Goal: Information Seeking & Learning: Learn about a topic

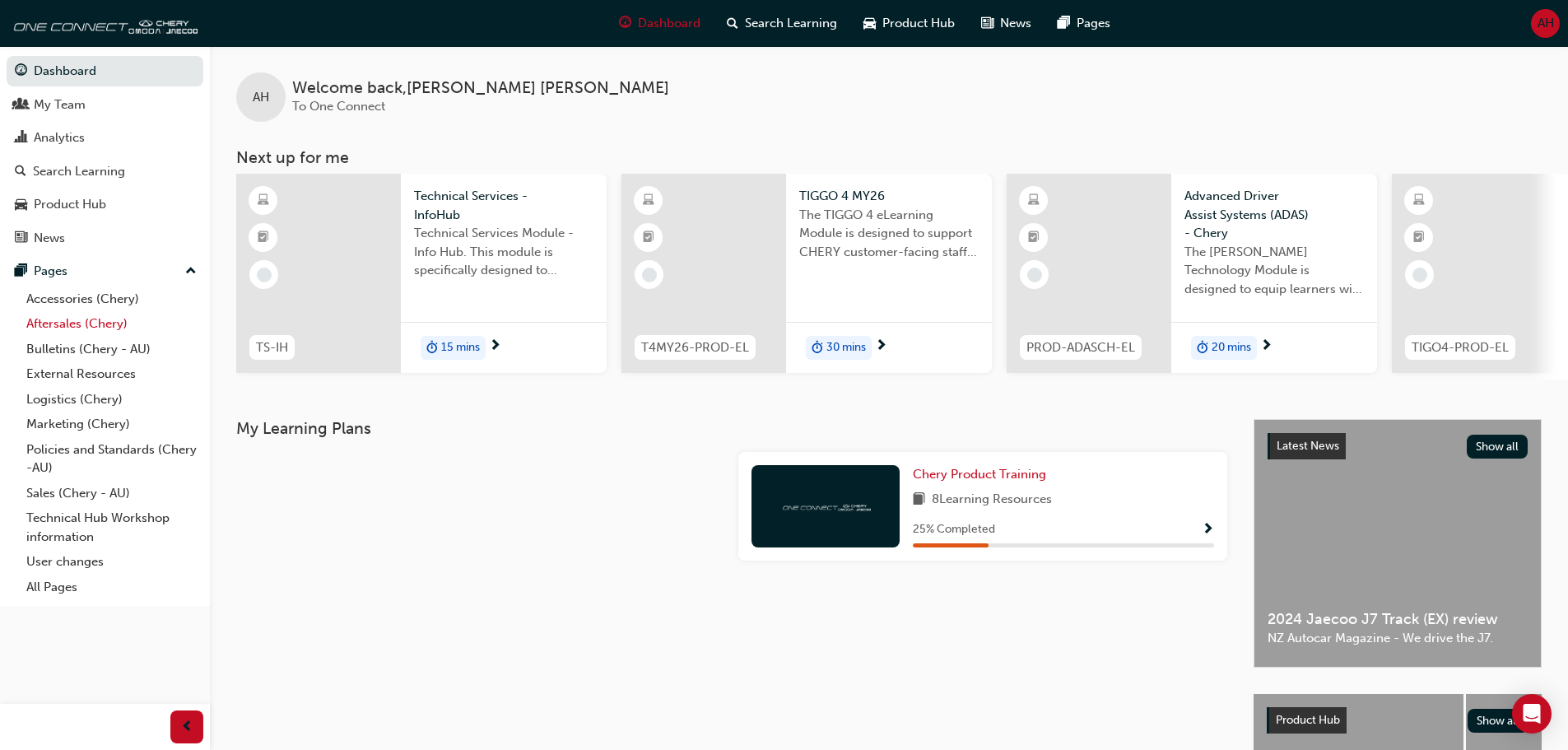
click at [103, 325] on link "Aftersales (Chery)" at bounding box center [111, 324] width 183 height 26
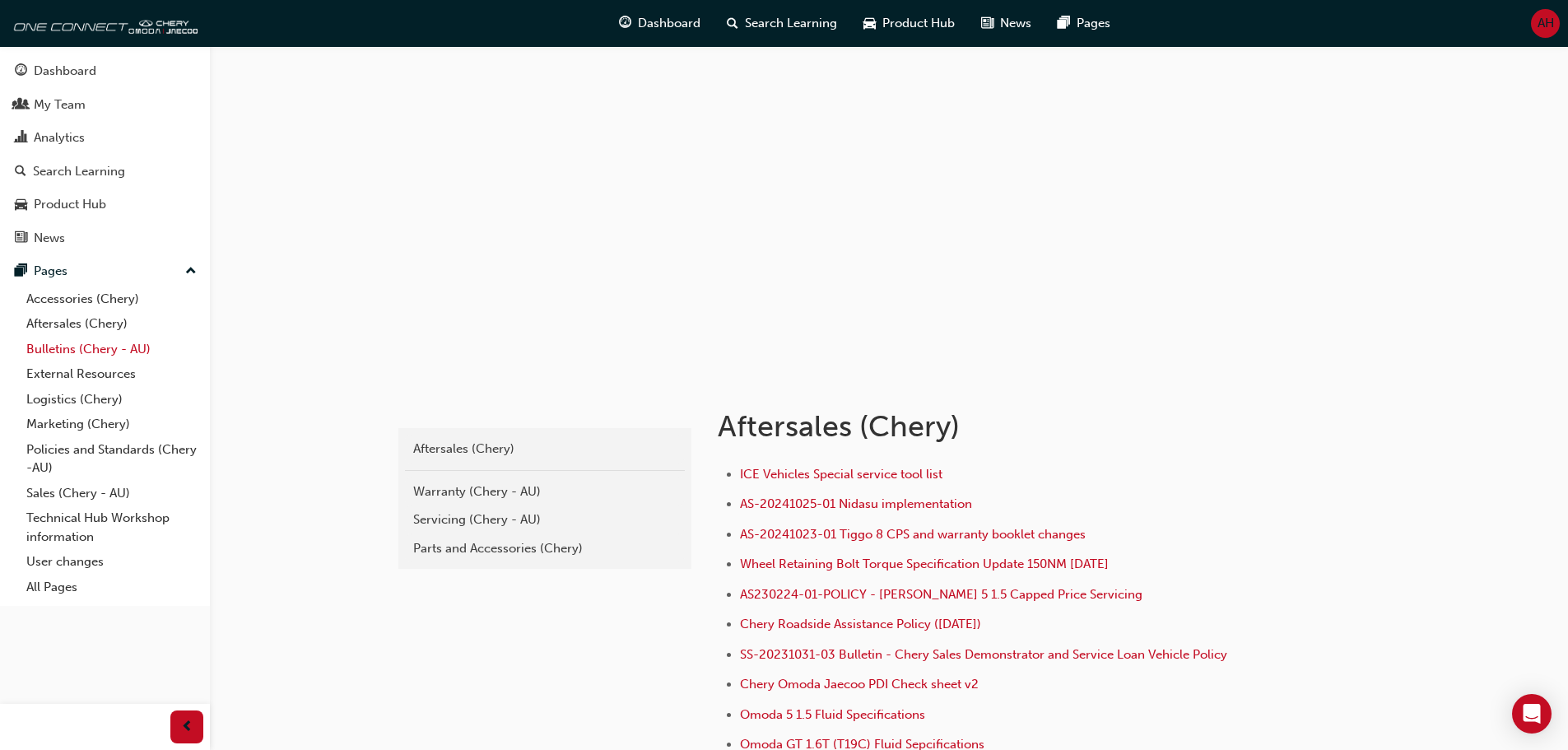
click at [129, 345] on link "Bulletins (Chery - AU)" at bounding box center [111, 349] width 183 height 26
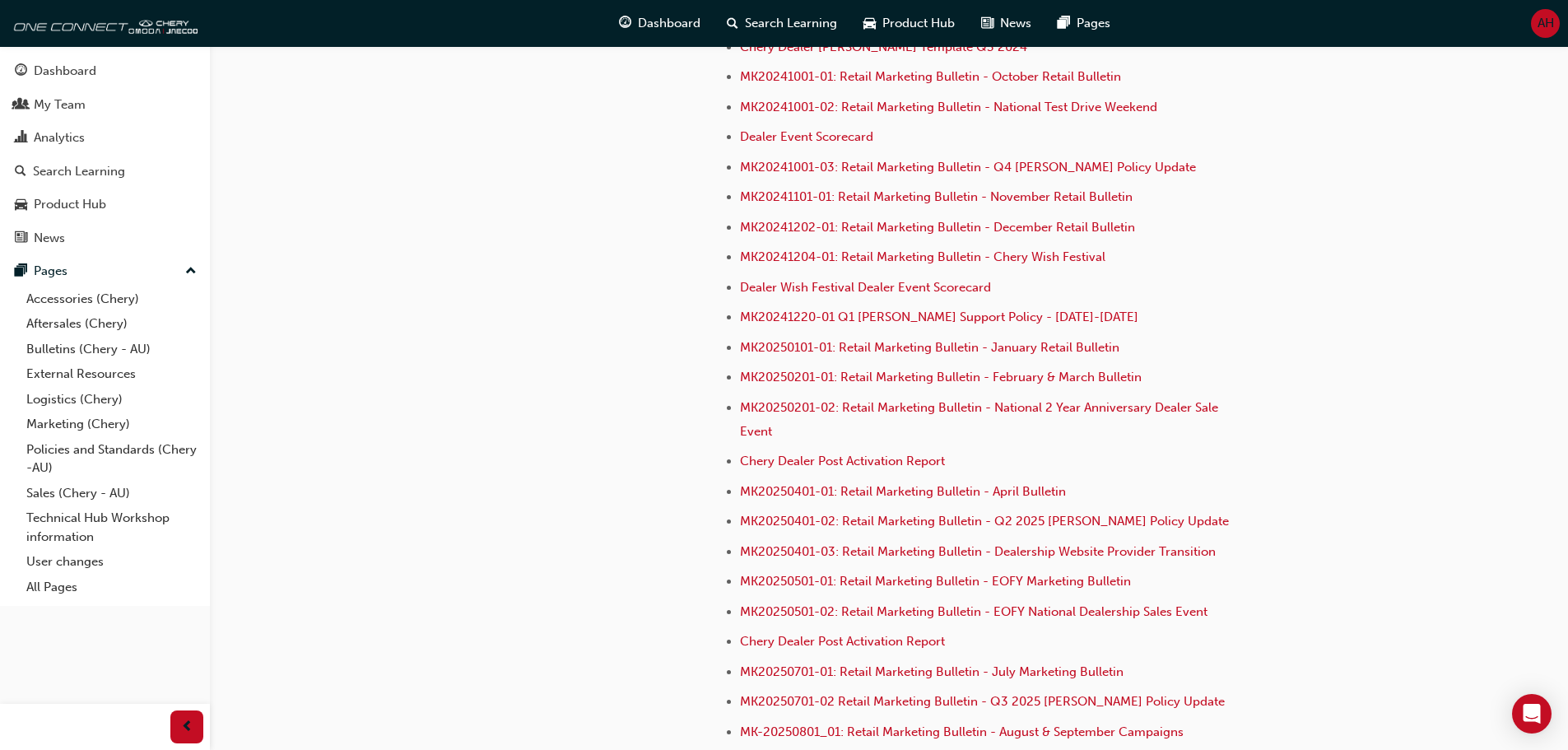
scroll to position [4617, 0]
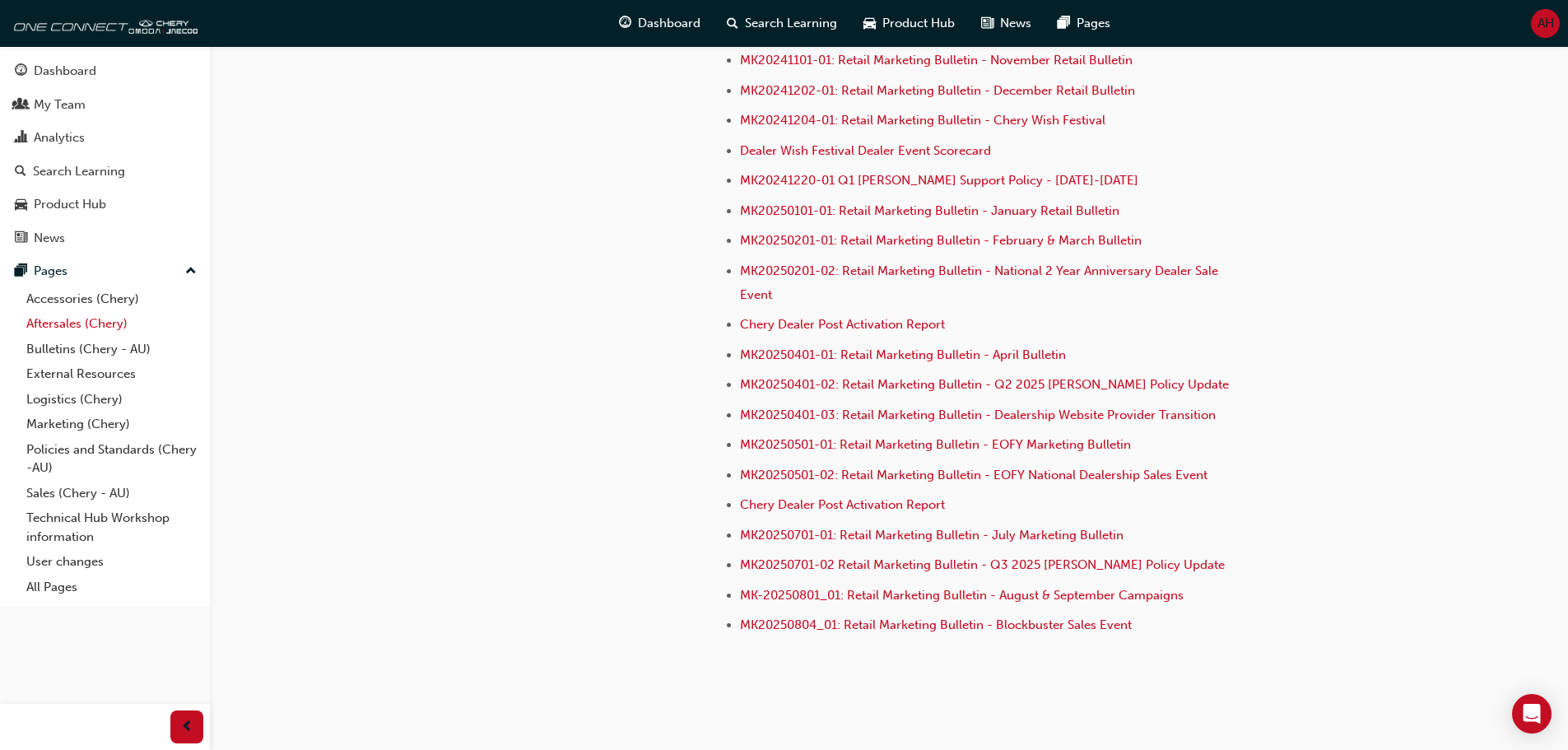
click at [84, 331] on link "Aftersales (Chery)" at bounding box center [111, 324] width 183 height 26
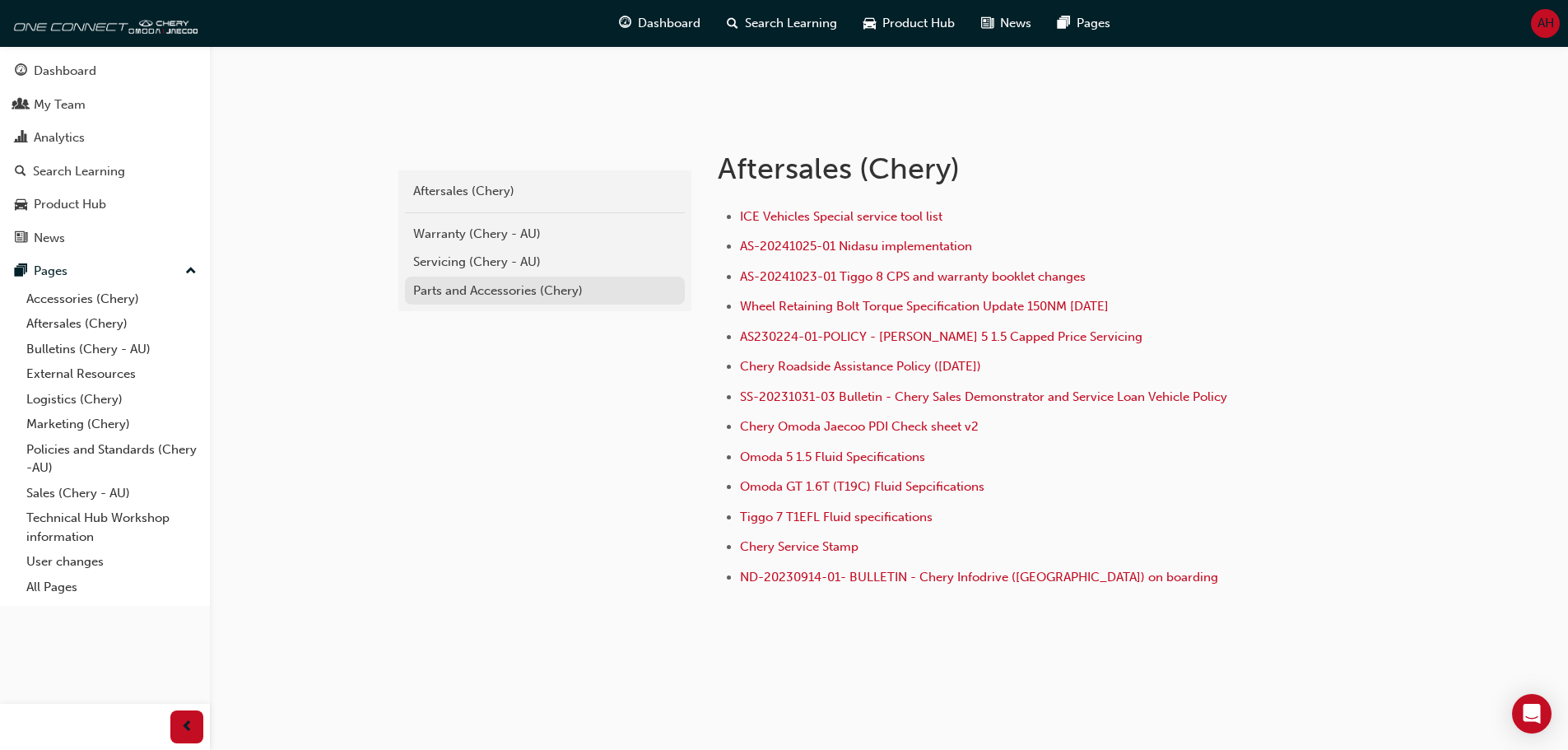
click at [490, 297] on div "Parts and Accessories (Chery)" at bounding box center [544, 290] width 264 height 19
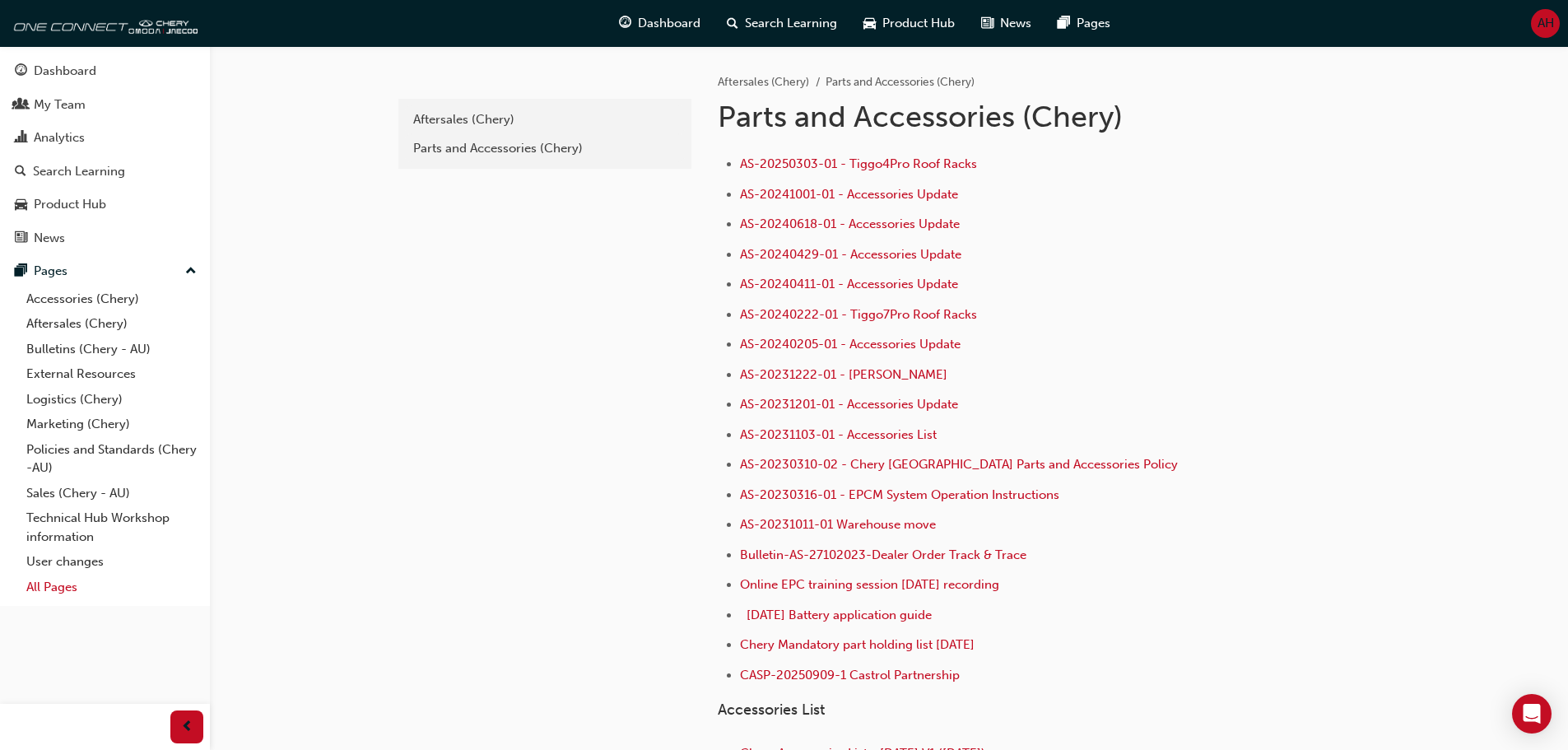
click at [60, 591] on link "All Pages" at bounding box center [111, 587] width 183 height 26
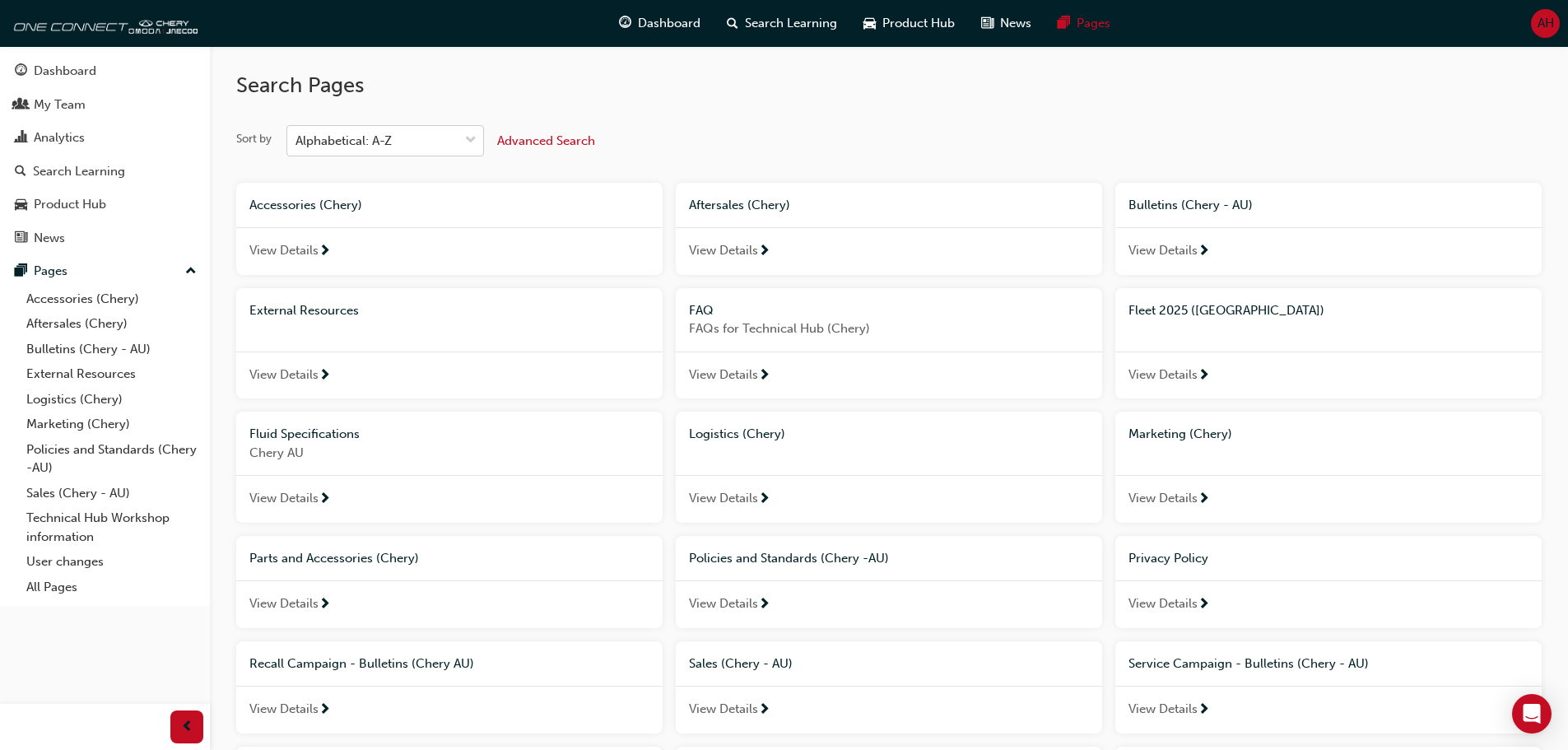
click at [365, 143] on div "Alphabetical: A-Z" at bounding box center [343, 140] width 97 height 19
click at [297, 143] on input "Sort by Alphabetical: A-Z" at bounding box center [296, 140] width 2 height 14
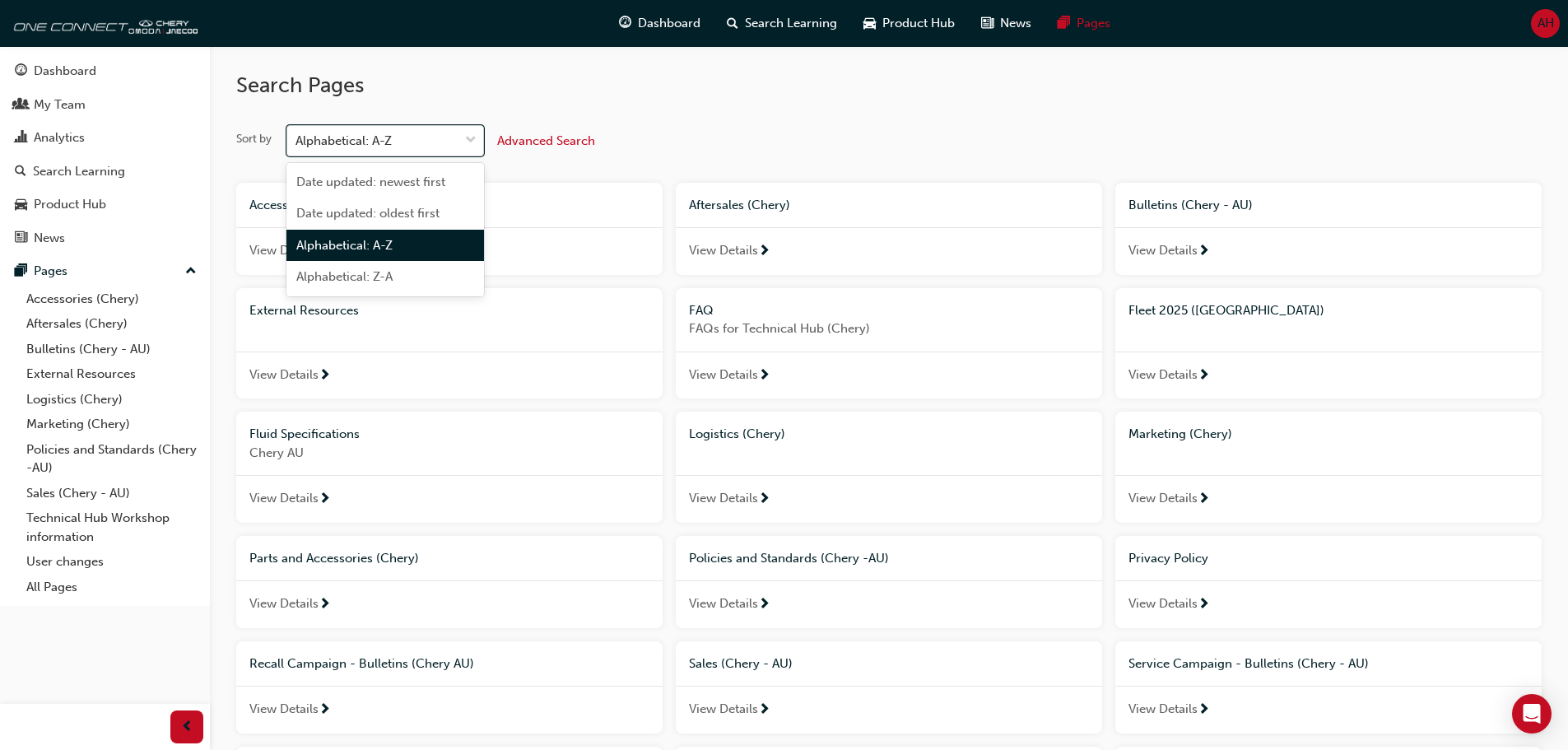
type input "c"
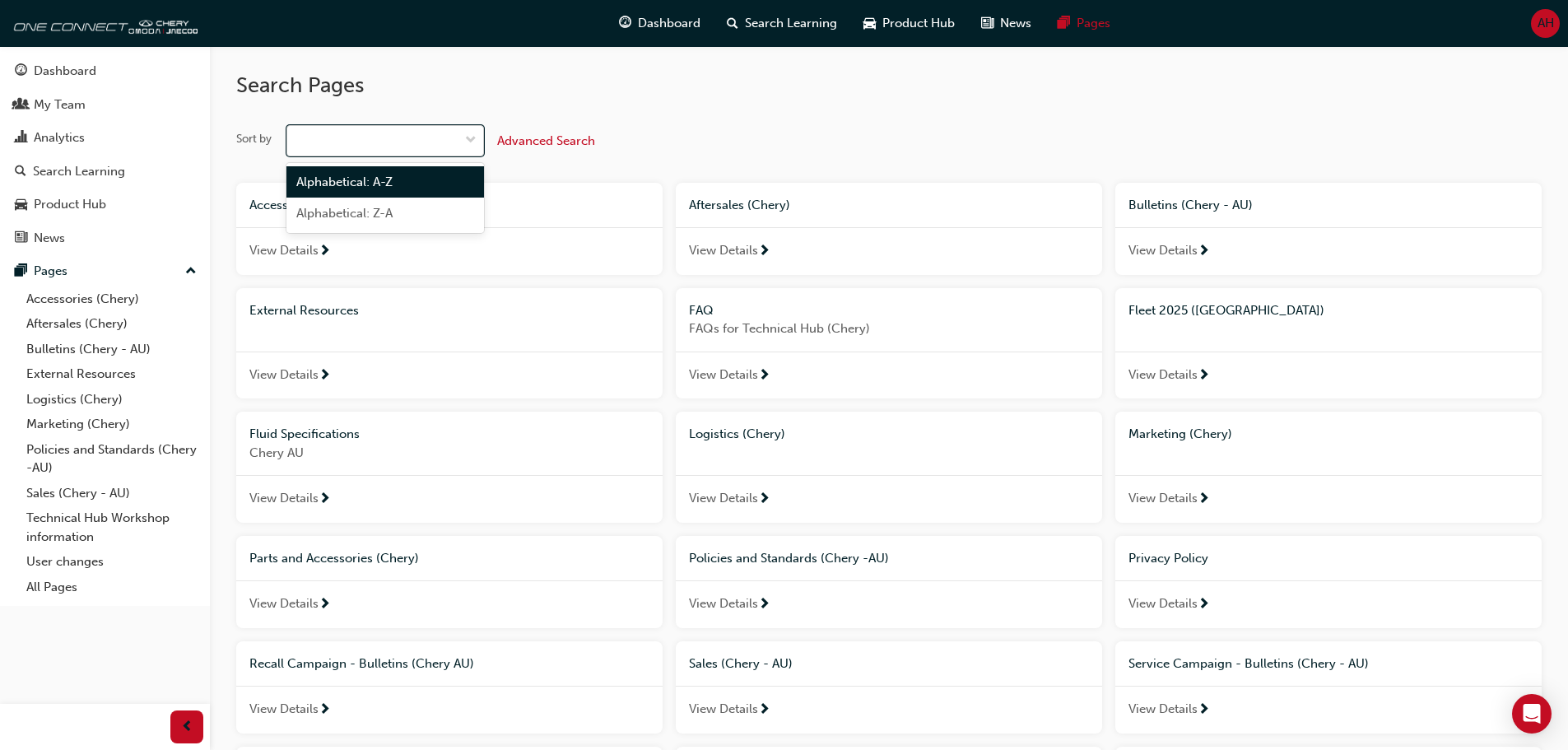
click at [466, 136] on span "down-icon" at bounding box center [471, 141] width 12 height 22
click at [303, 136] on input "Sort by option Alphabetical: A-Z focused, 3 of 4. 2 results available for searc…" at bounding box center [299, 140] width 8 height 14
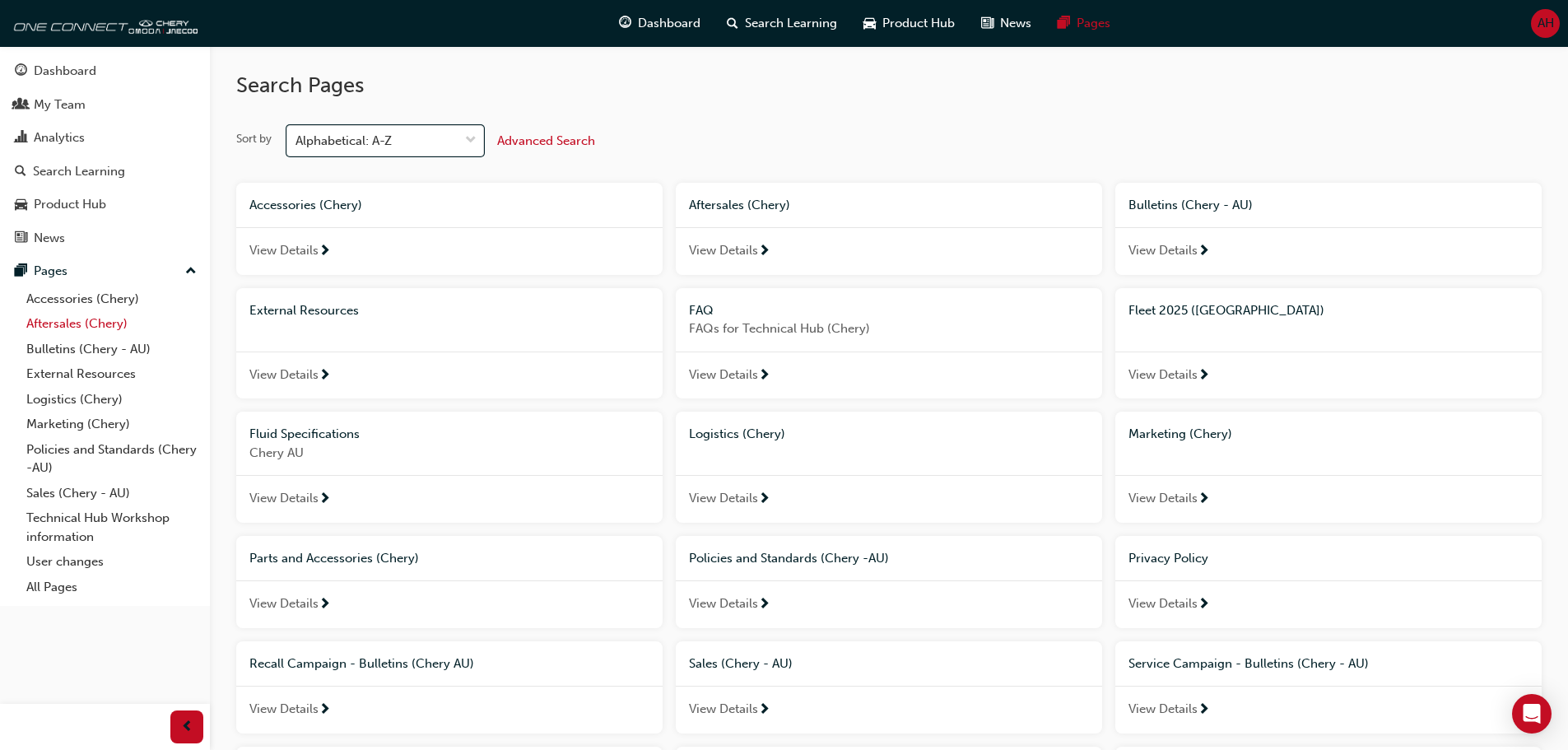
click at [77, 327] on link "Aftersales (Chery)" at bounding box center [111, 324] width 183 height 26
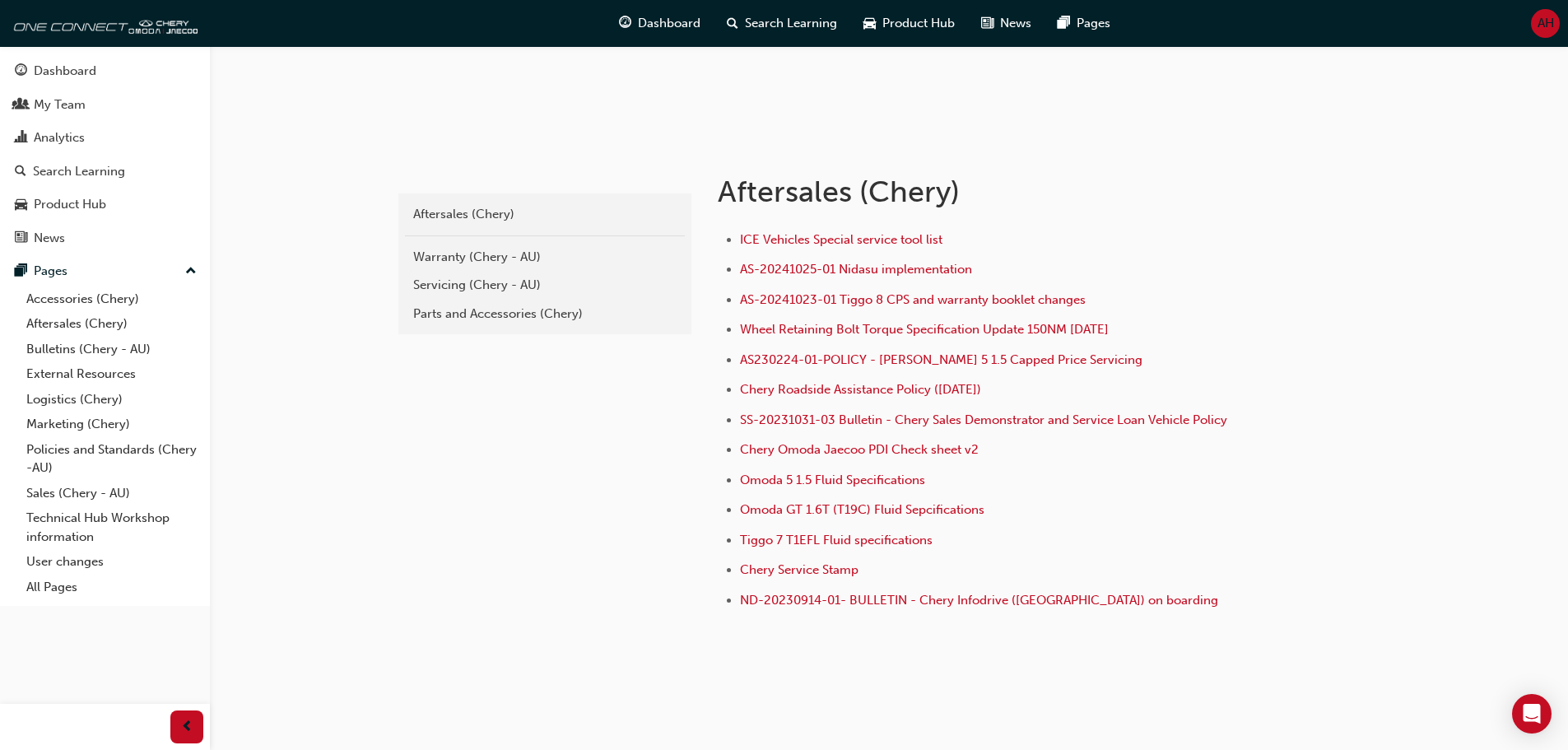
scroll to position [247, 0]
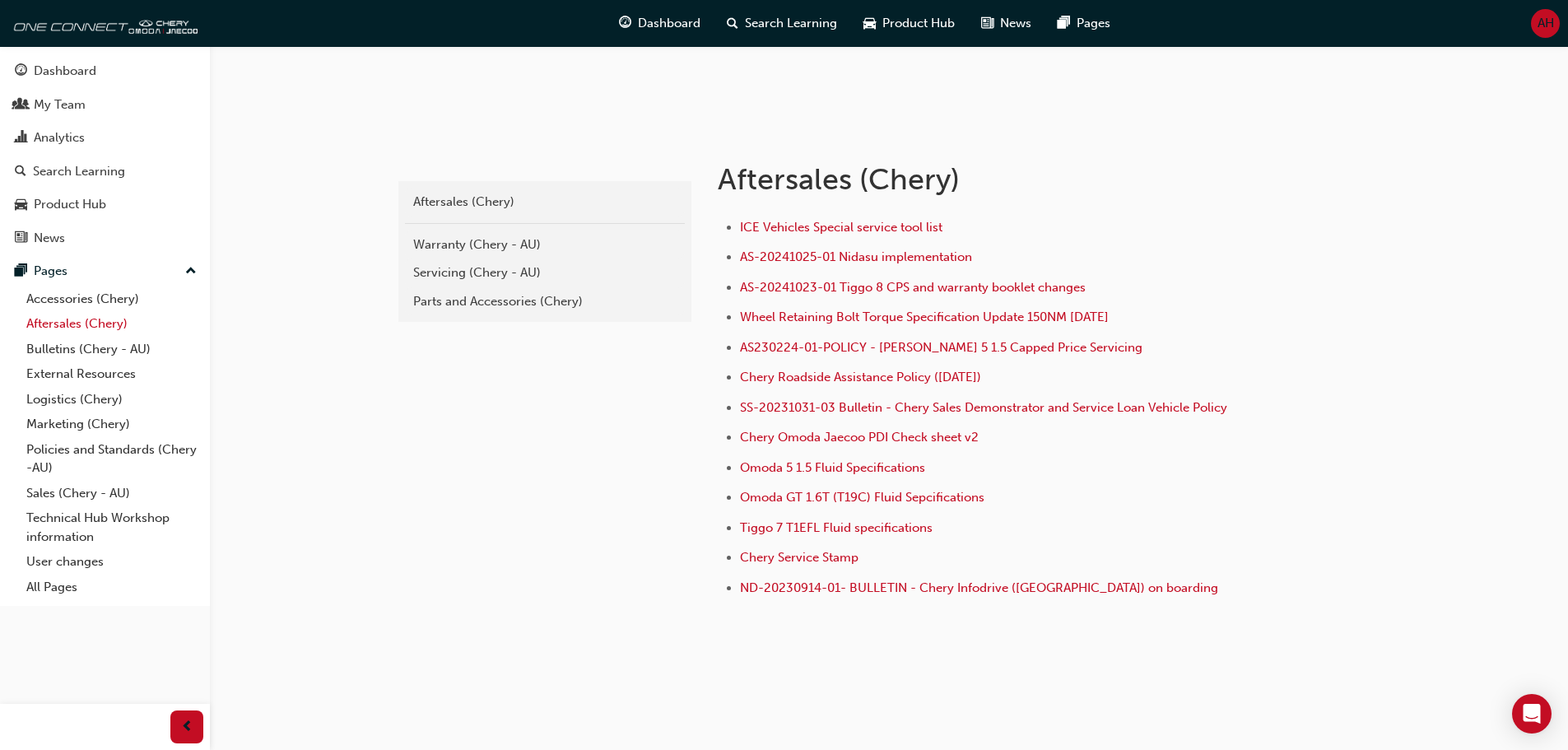
click at [100, 323] on link "Aftersales (Chery)" at bounding box center [111, 324] width 183 height 26
click at [446, 279] on div "Servicing (Chery - AU)" at bounding box center [544, 273] width 264 height 19
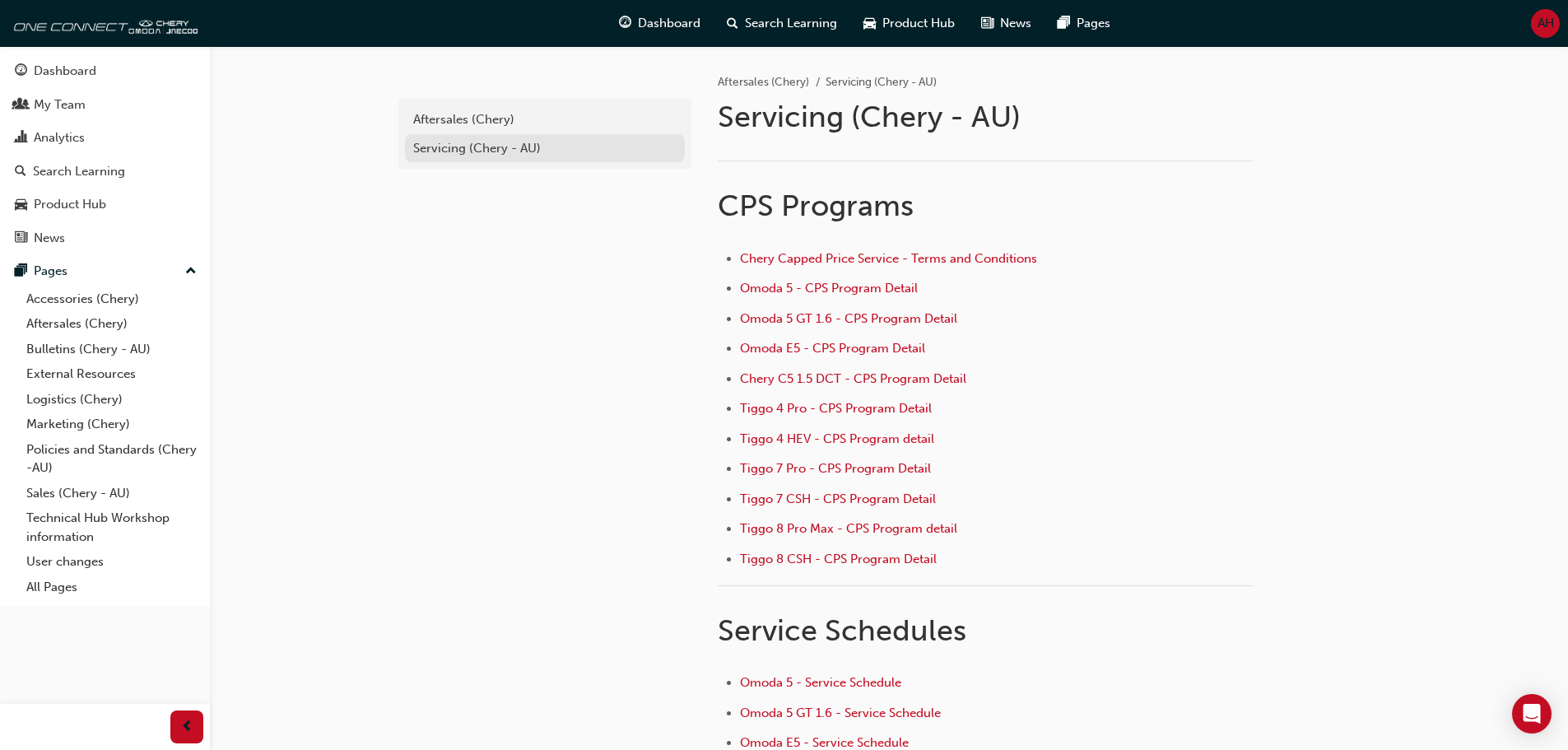
click at [462, 156] on div "Servicing (Chery - AU)" at bounding box center [544, 148] width 264 height 19
click at [85, 427] on link "Marketing (Chery)" at bounding box center [111, 425] width 183 height 26
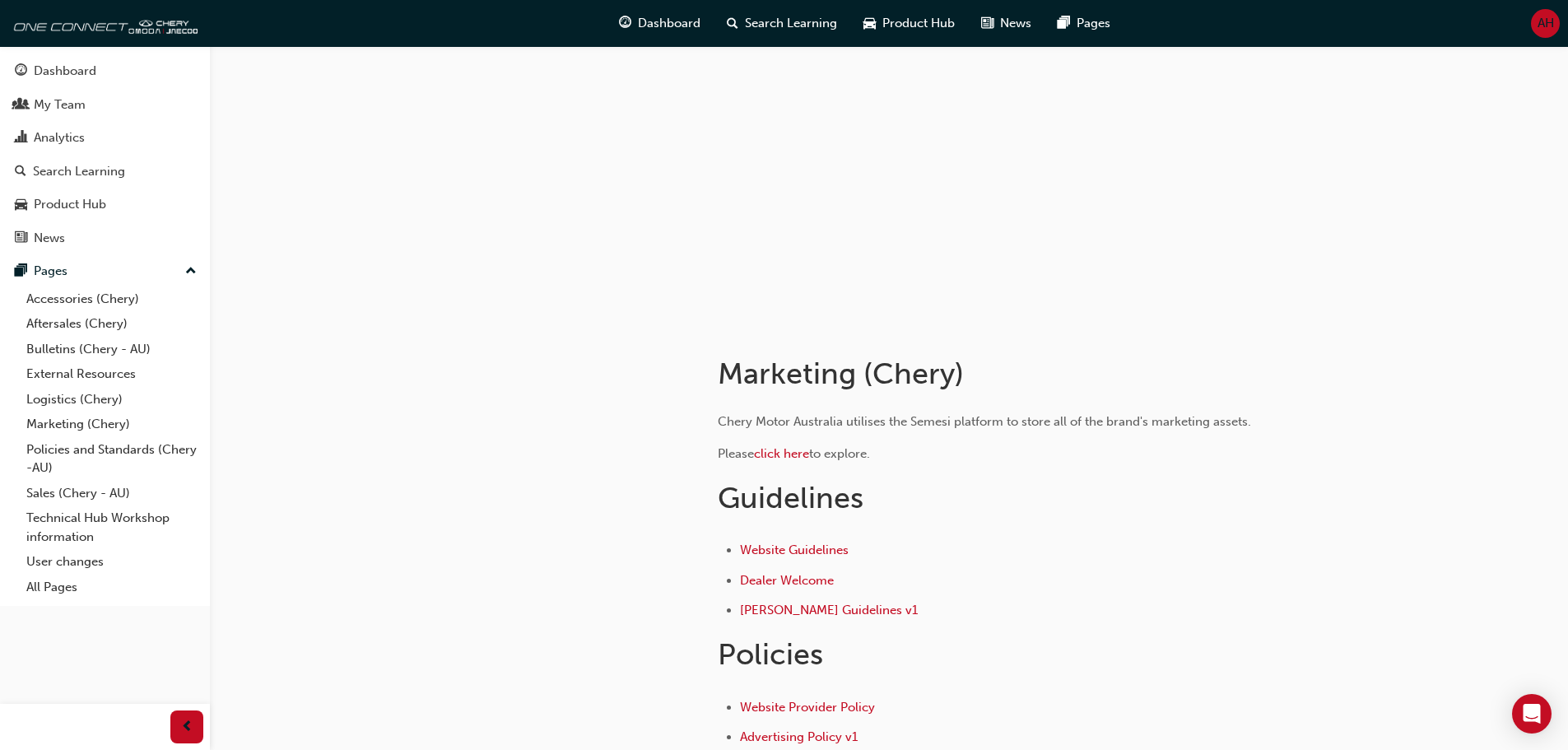
scroll to position [247, 0]
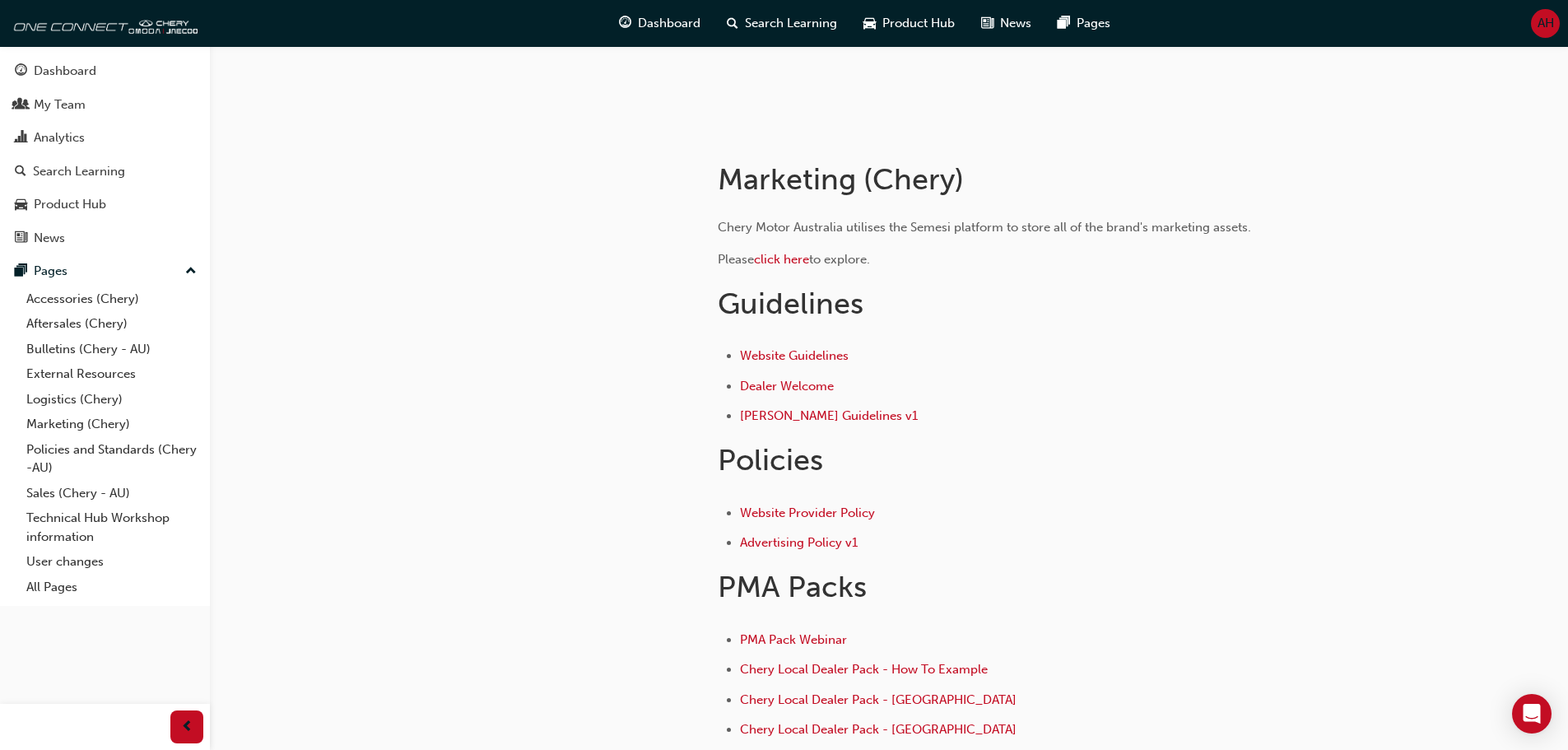
drag, startPoint x: 850, startPoint y: 559, endPoint x: 550, endPoint y: 571, distance: 300.2
click at [550, 571] on div at bounding box center [543, 588] width 296 height 920
click at [87, 406] on link "Logistics (Chery)" at bounding box center [111, 400] width 183 height 26
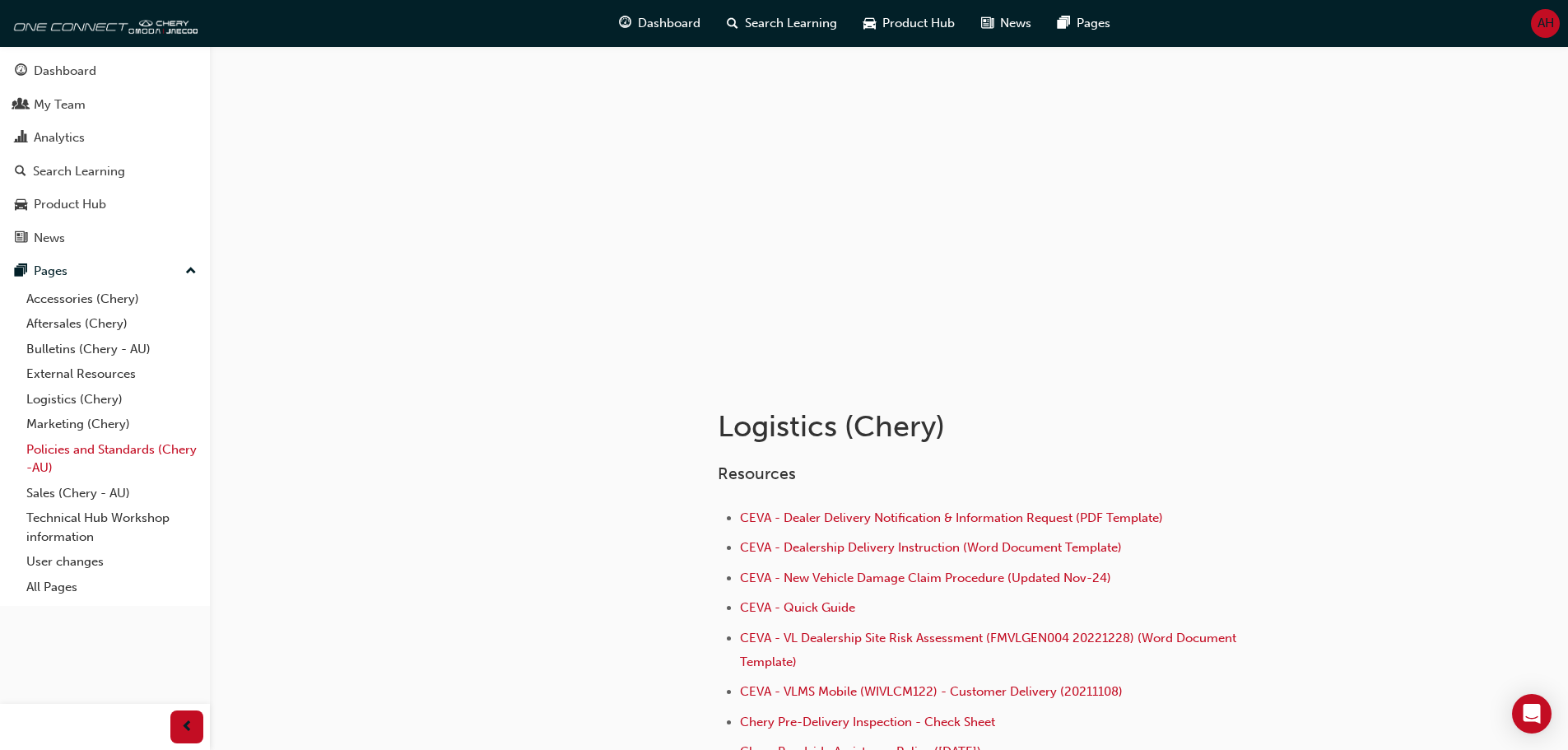
click at [82, 442] on link "Policies and Standards (Chery -AU)" at bounding box center [111, 459] width 183 height 44
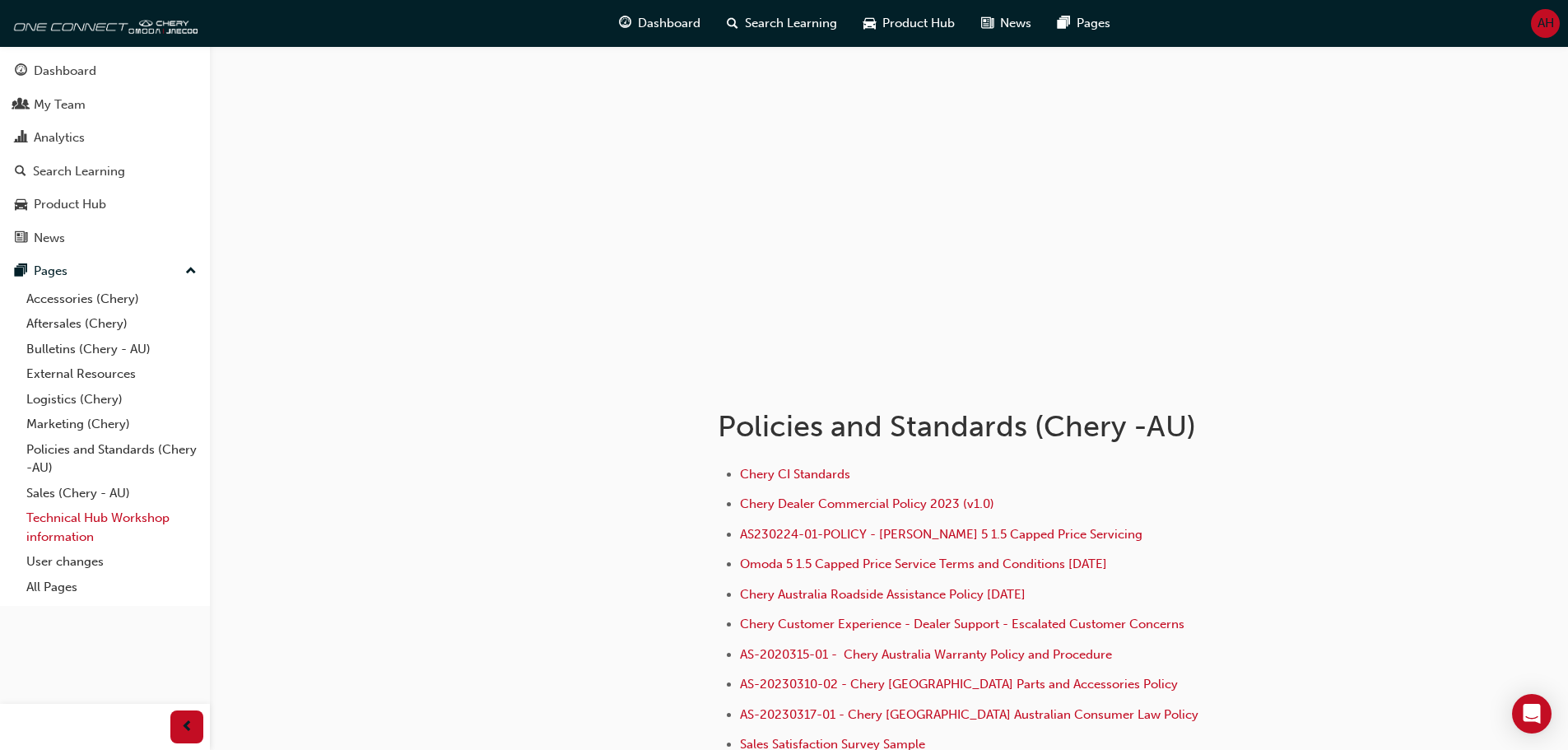
click at [65, 518] on link "Technical Hub Workshop information" at bounding box center [111, 527] width 183 height 44
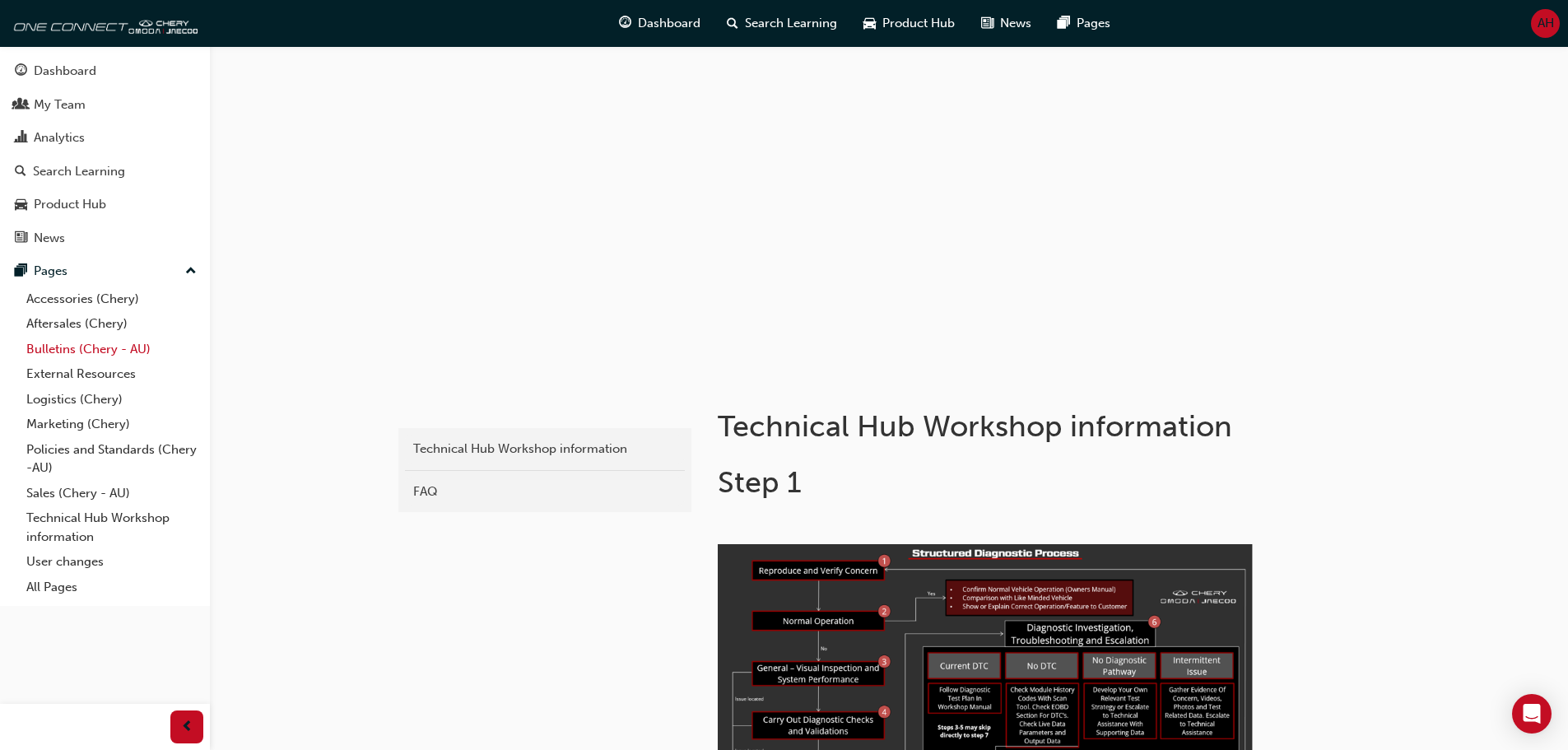
click at [75, 349] on link "Bulletins (Chery - AU)" at bounding box center [111, 349] width 183 height 26
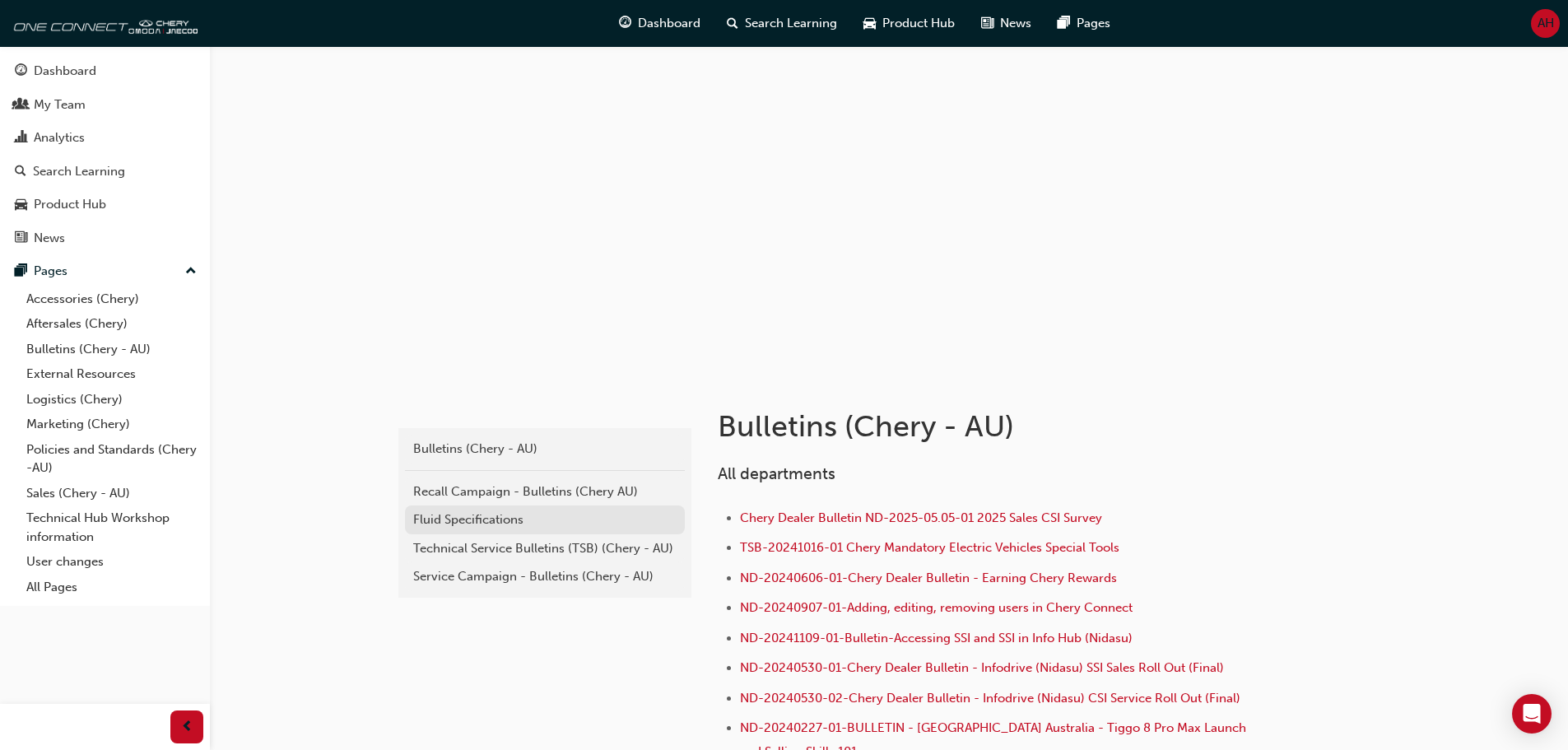
click at [519, 520] on div "Fluid Specifications" at bounding box center [544, 519] width 264 height 19
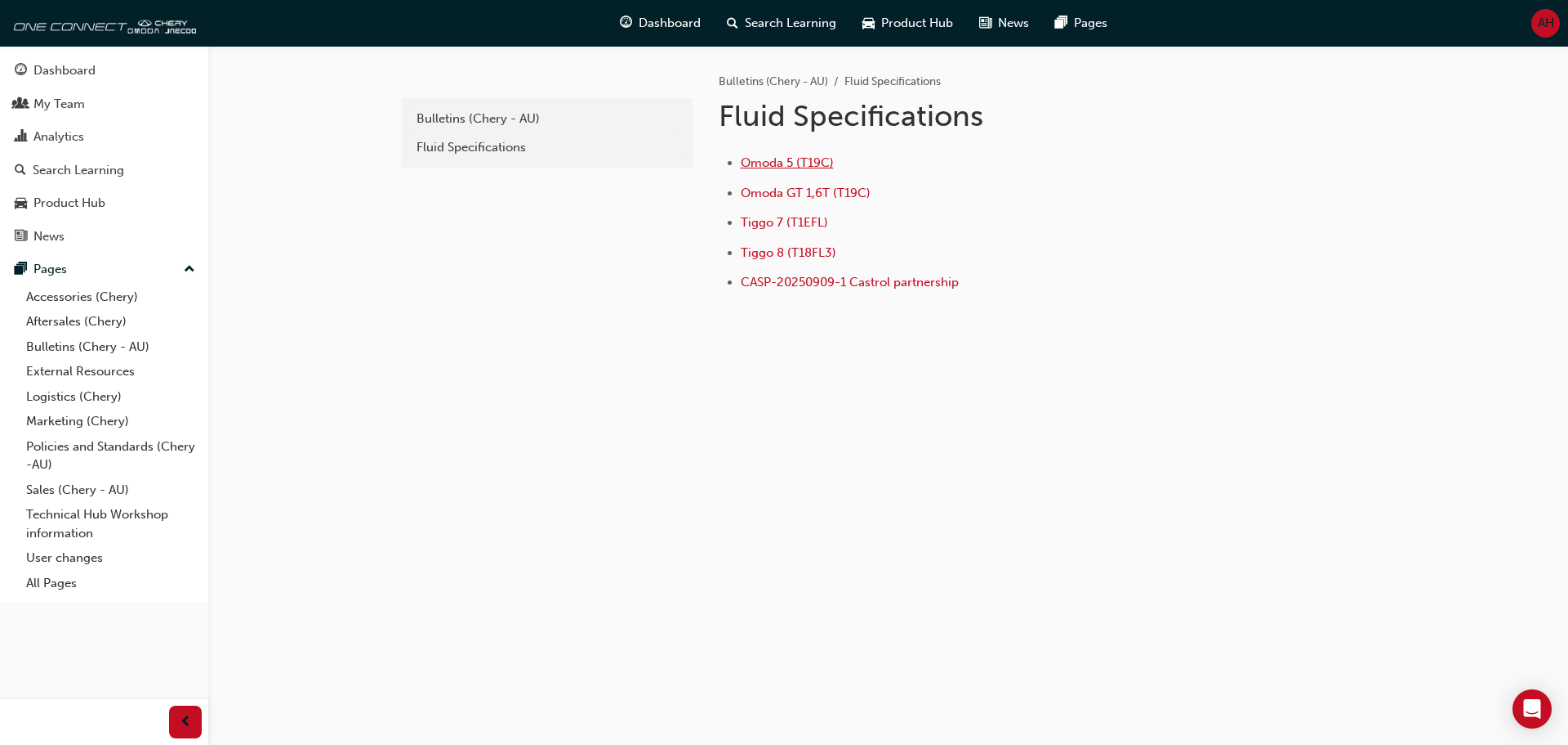
click at [793, 165] on span "Omoda 5 (T19C)" at bounding box center [787, 162] width 93 height 15
